Goal: Book appointment/travel/reservation

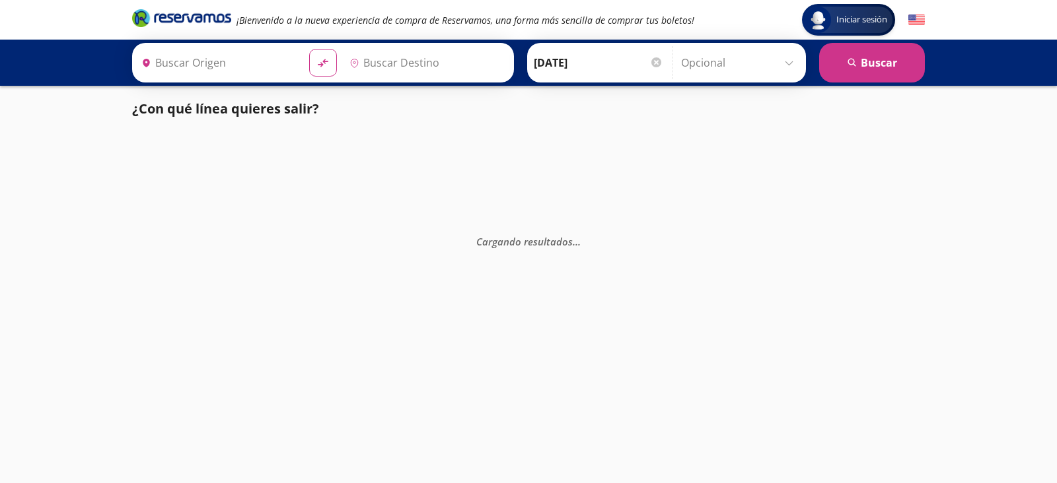
type input "[GEOGRAPHIC_DATA], [GEOGRAPHIC_DATA]"
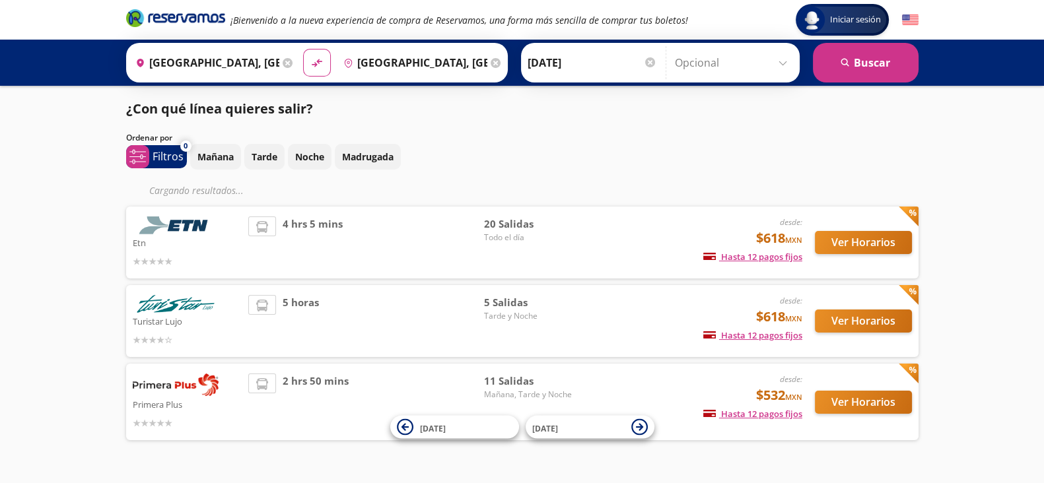
click at [287, 61] on icon at bounding box center [288, 63] width 10 height 10
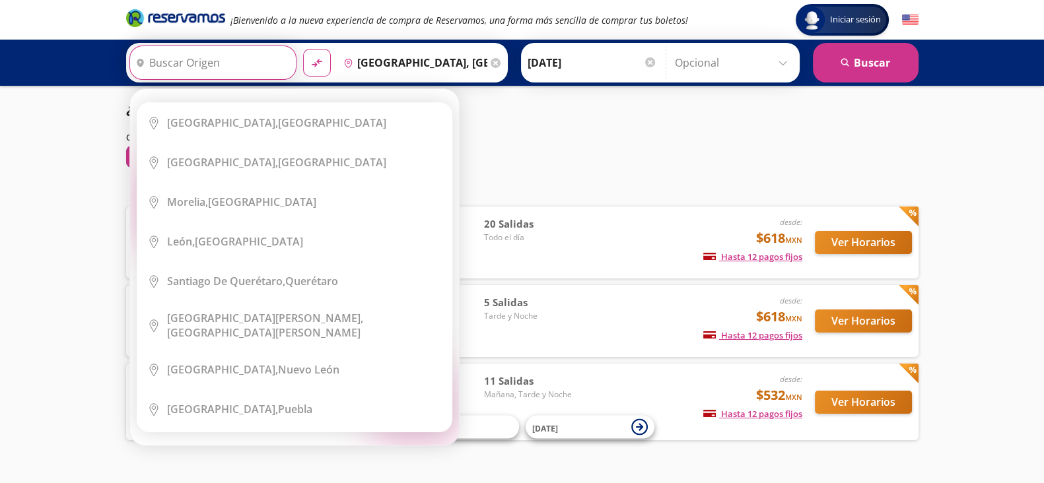
type input "T"
click at [260, 152] on li "City Icon [GEOGRAPHIC_DATA], [GEOGRAPHIC_DATA]" at bounding box center [294, 163] width 314 height 40
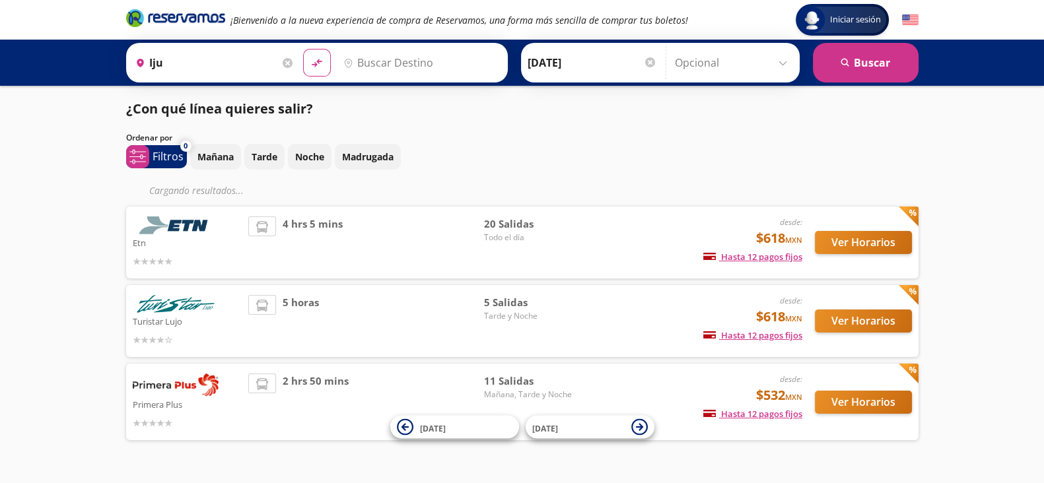
type input "[GEOGRAPHIC_DATA], [GEOGRAPHIC_DATA]"
click at [283, 60] on icon at bounding box center [288, 63] width 10 height 10
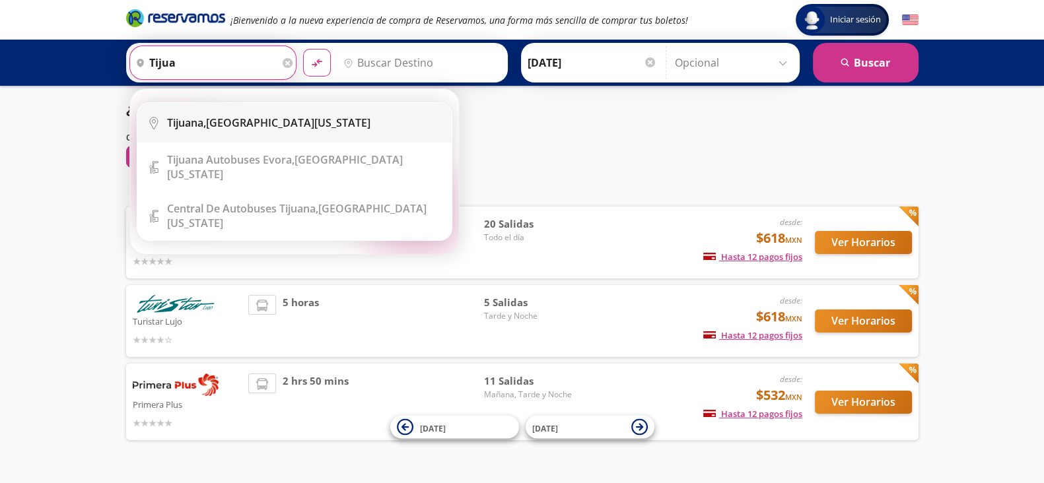
click at [287, 123] on div "Tijuana, [GEOGRAPHIC_DATA][US_STATE]" at bounding box center [304, 123] width 275 height 15
type input "Tijuana, [GEOGRAPHIC_DATA][US_STATE]"
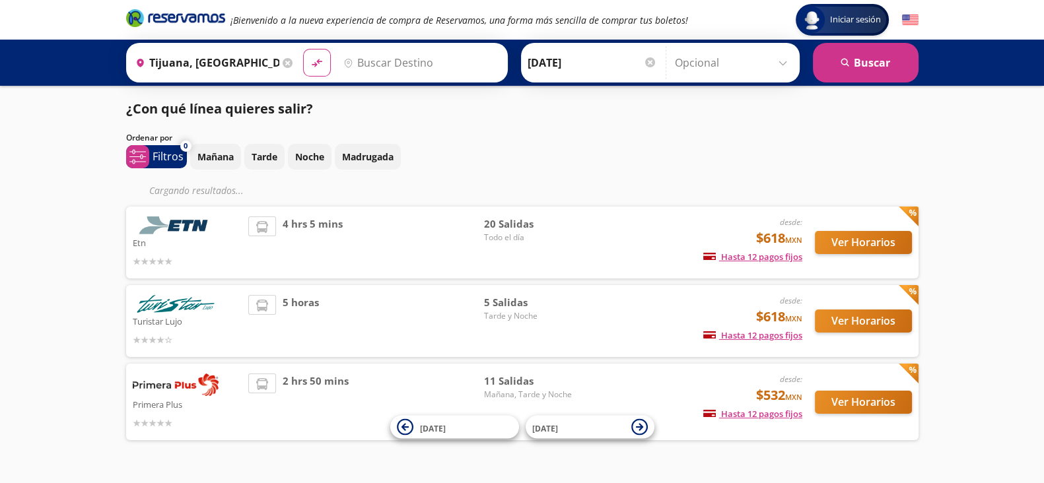
click at [431, 69] on input "Destino" at bounding box center [419, 62] width 162 height 33
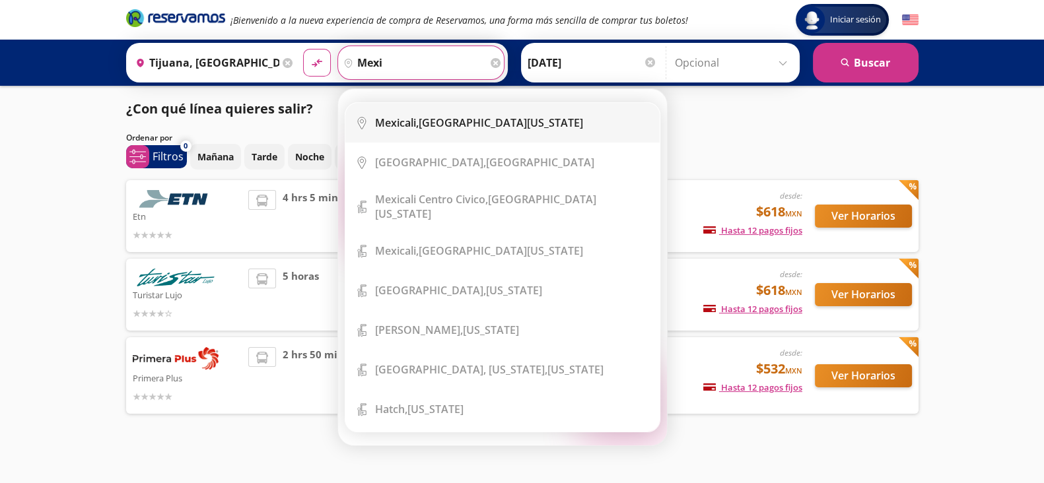
click at [415, 120] on b "Mexicali," at bounding box center [397, 123] width 44 height 15
type input "Mexicali, [GEOGRAPHIC_DATA][US_STATE]"
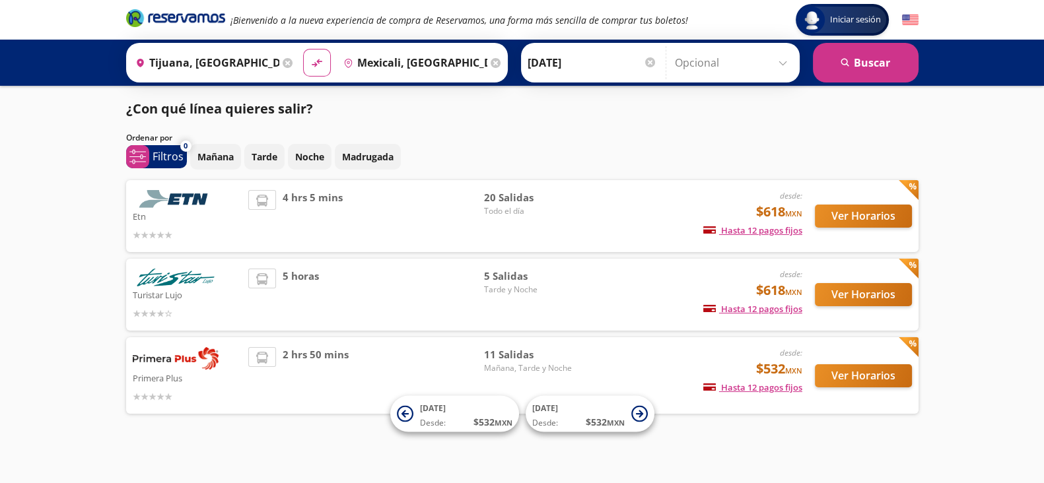
click at [647, 63] on div at bounding box center [650, 62] width 10 height 10
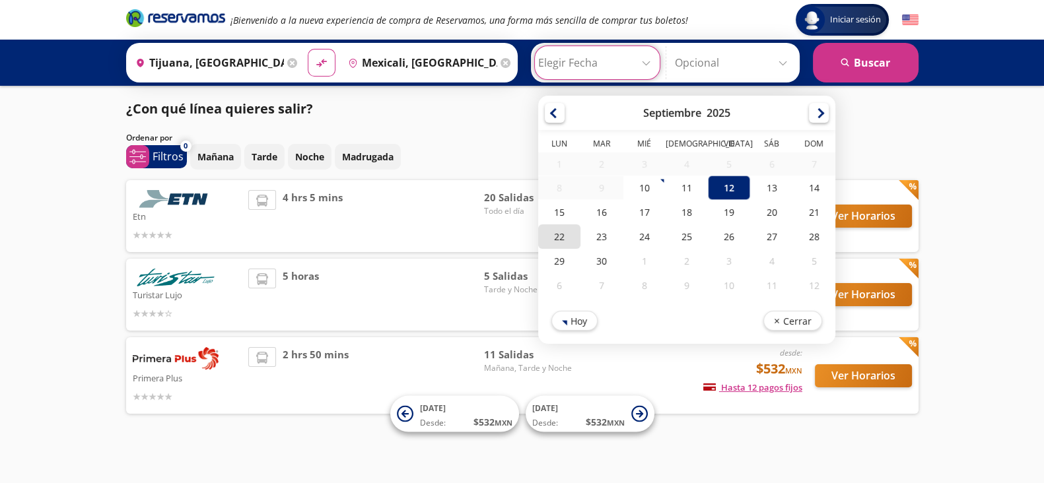
click at [562, 242] on div "22" at bounding box center [559, 237] width 42 height 24
type input "[DATE]"
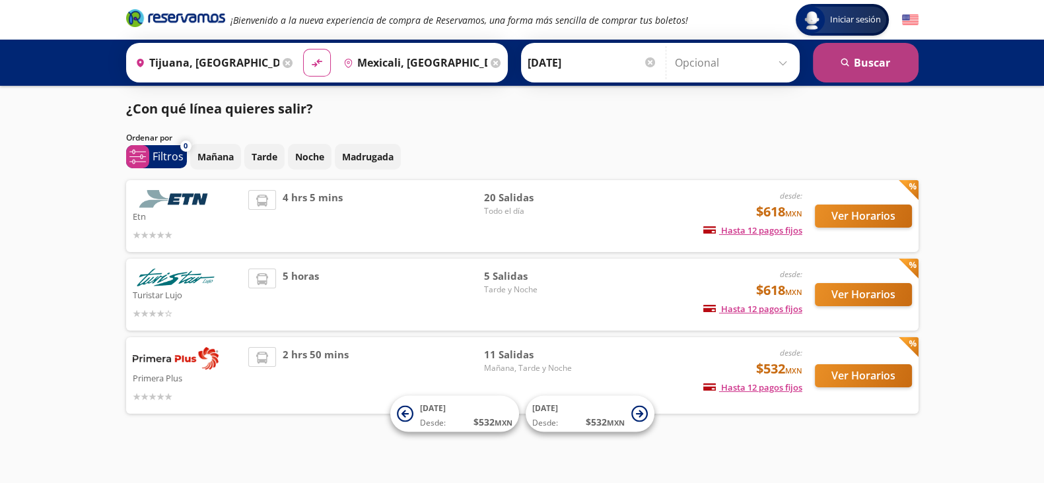
click at [866, 67] on button "search [GEOGRAPHIC_DATA]" at bounding box center [866, 63] width 106 height 40
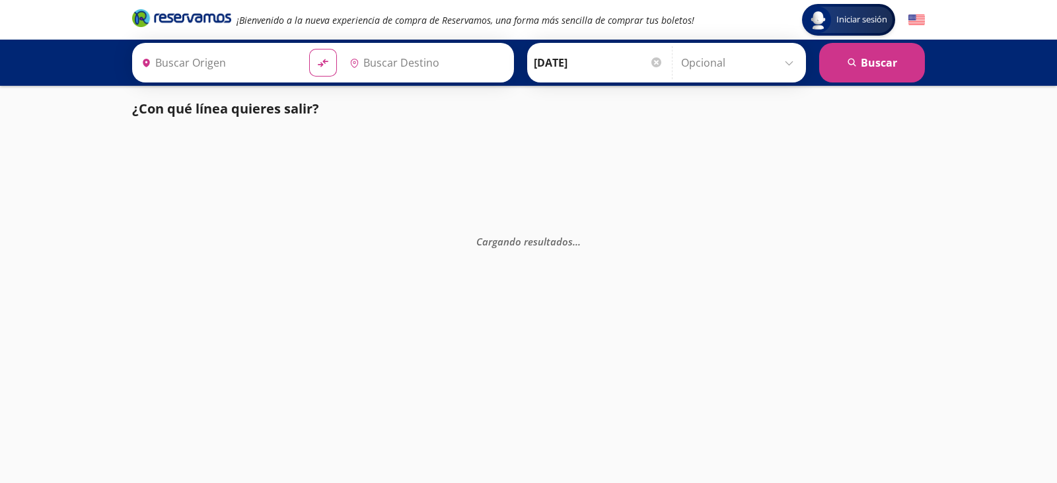
type input "Tijuana, [GEOGRAPHIC_DATA][US_STATE]"
type input "Mexicali, [GEOGRAPHIC_DATA][US_STATE]"
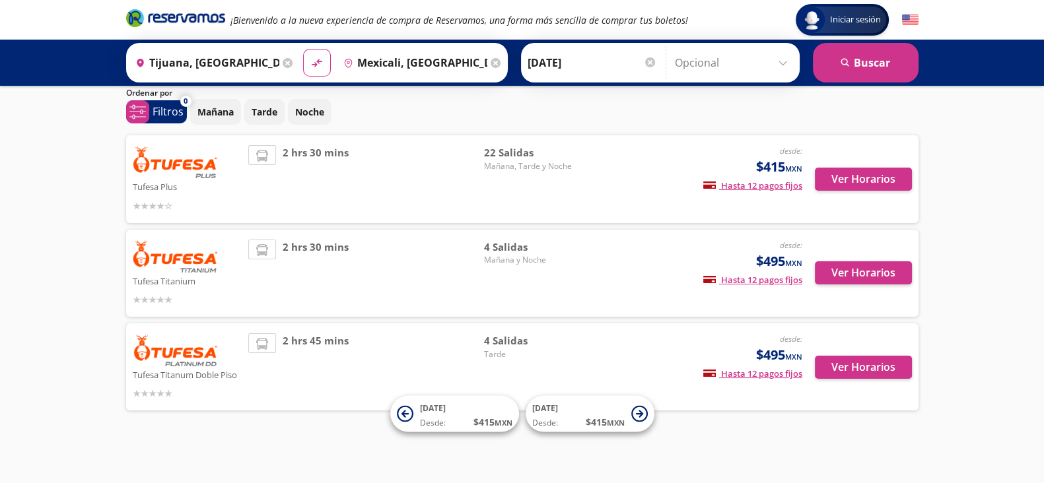
scroll to position [45, 0]
click at [314, 62] on icon at bounding box center [316, 62] width 9 height 7
type input "Mexicali, [GEOGRAPHIC_DATA][US_STATE]"
type input "Tijuana, [GEOGRAPHIC_DATA][US_STATE]"
click at [647, 63] on div at bounding box center [650, 62] width 10 height 10
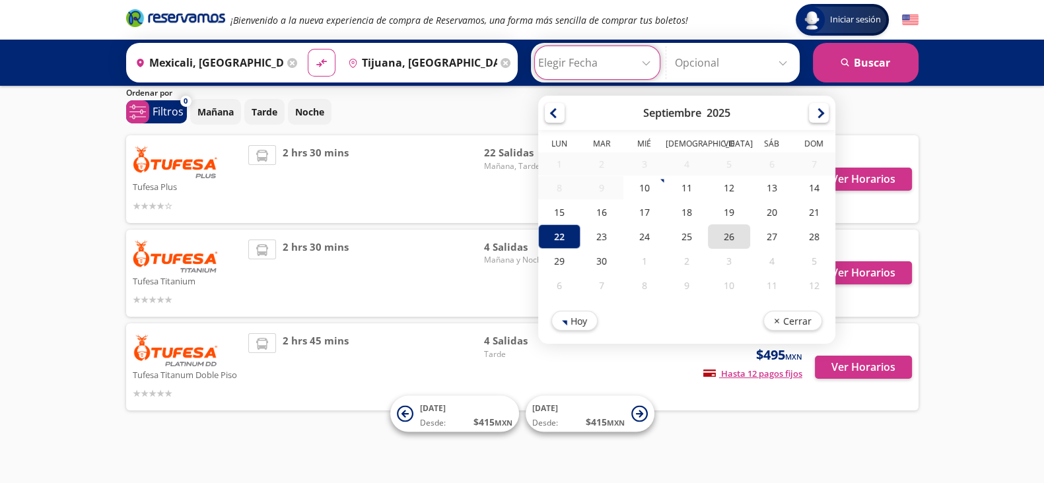
click at [708, 232] on div "26" at bounding box center [729, 237] width 42 height 24
type input "[DATE]"
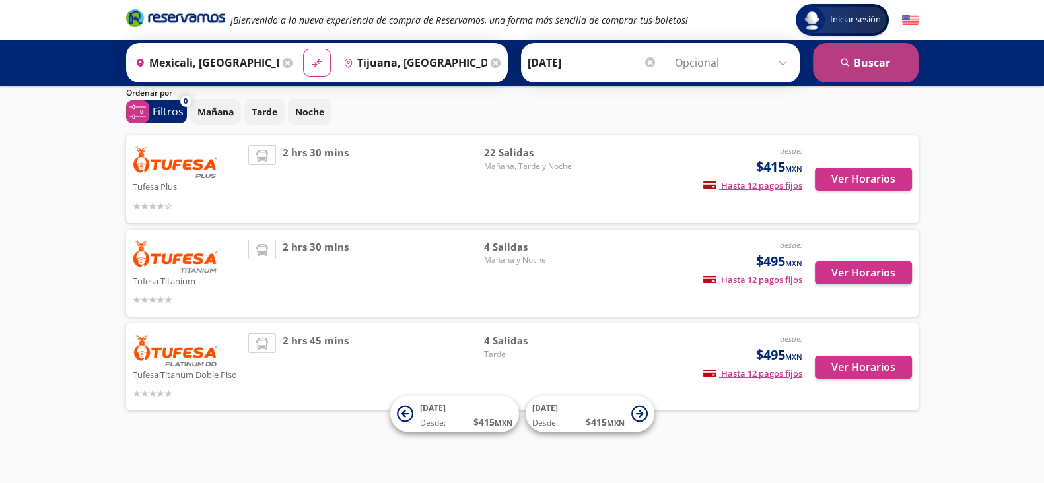
click at [856, 65] on button "search [GEOGRAPHIC_DATA]" at bounding box center [866, 63] width 106 height 40
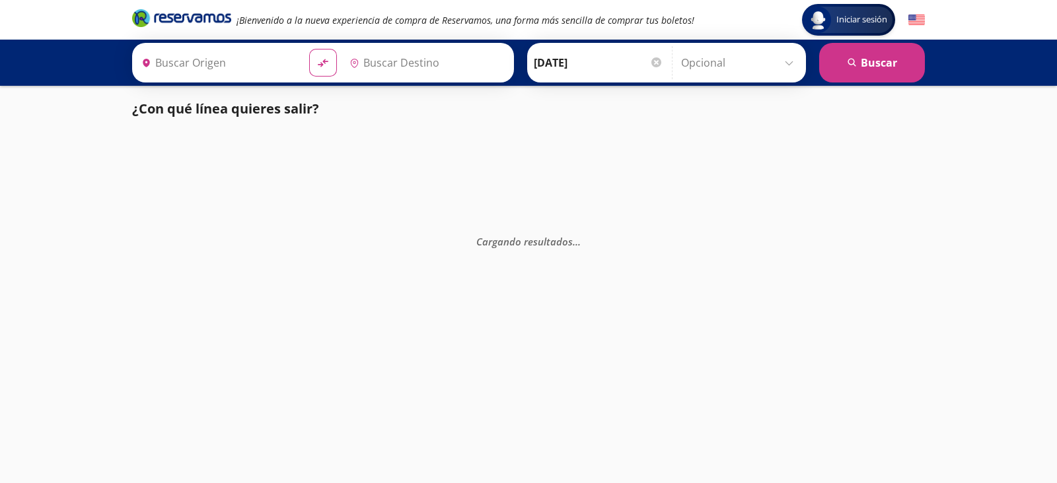
type input "Tijuana, [GEOGRAPHIC_DATA][US_STATE]"
type input "Mexicali, [GEOGRAPHIC_DATA][US_STATE]"
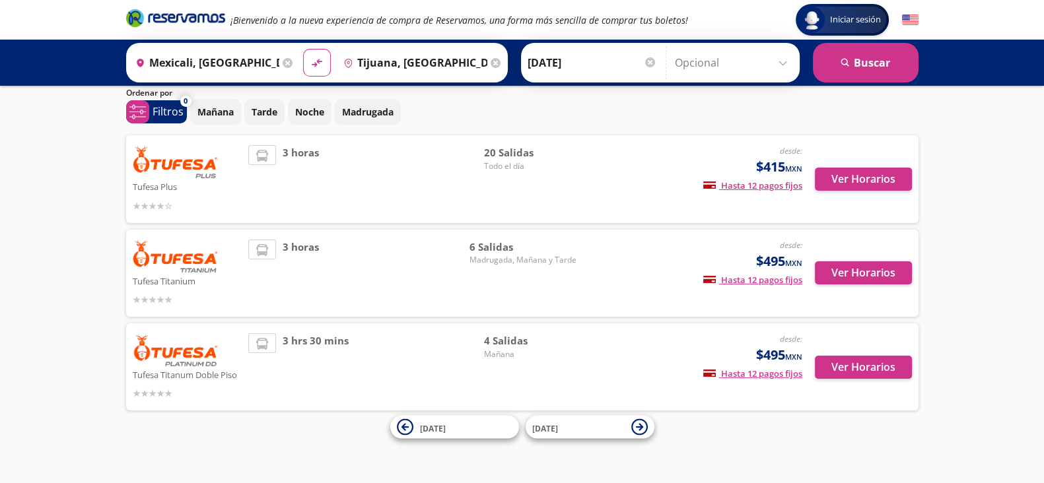
scroll to position [45, 0]
